Goal: Find specific page/section: Find specific page/section

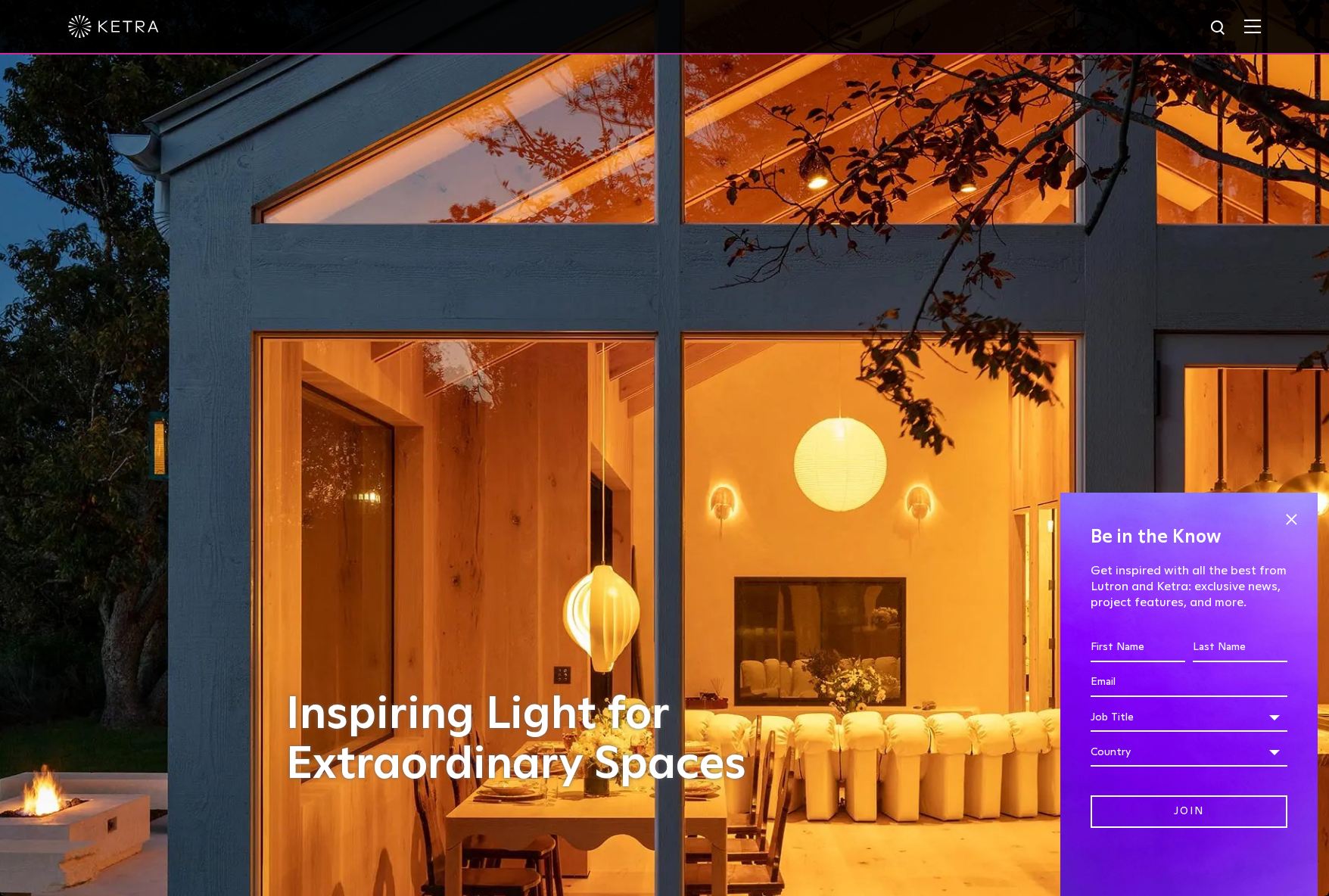
click at [115, 10] on div at bounding box center [664, 27] width 1193 height 53
click at [109, 31] on img at bounding box center [113, 26] width 91 height 23
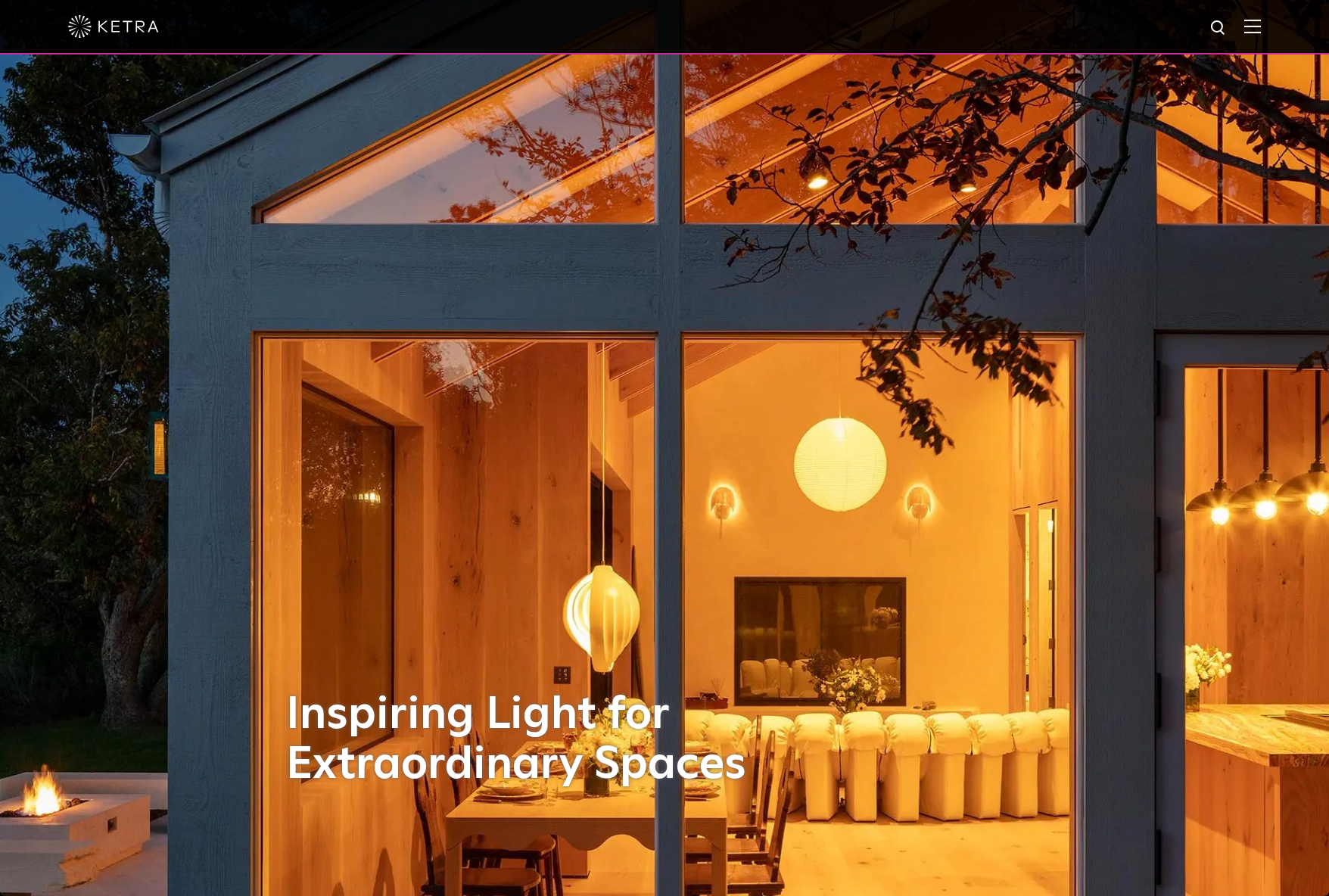
click at [1252, 26] on img at bounding box center [1252, 26] width 17 height 15
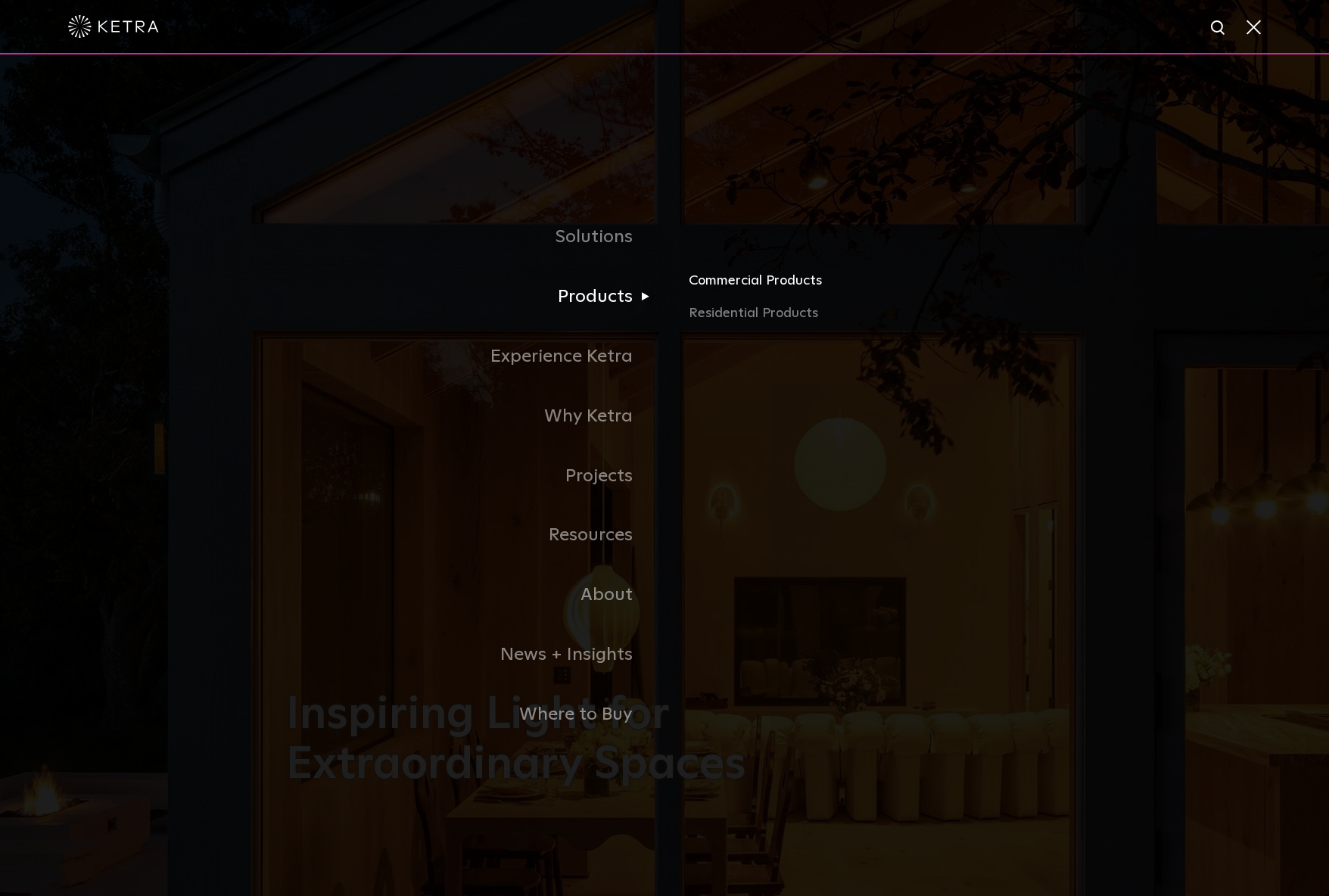
click at [717, 278] on link "Commercial Products" at bounding box center [865, 286] width 354 height 34
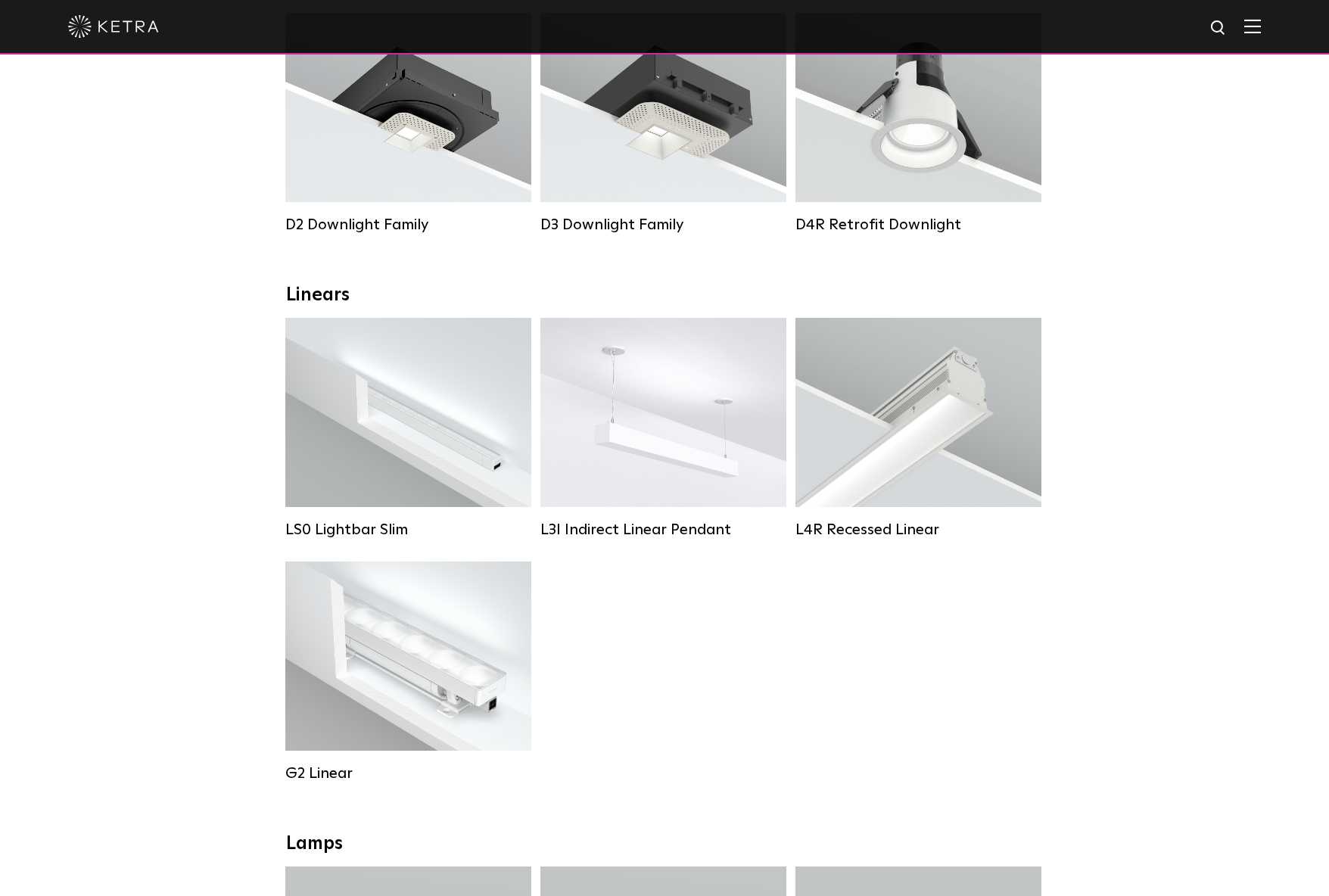
scroll to position [373, 0]
